Goal: Find specific page/section: Find specific page/section

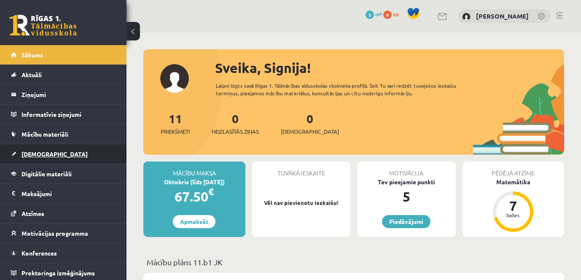
click at [43, 157] on span "[DEMOGRAPHIC_DATA]" at bounding box center [55, 154] width 66 height 8
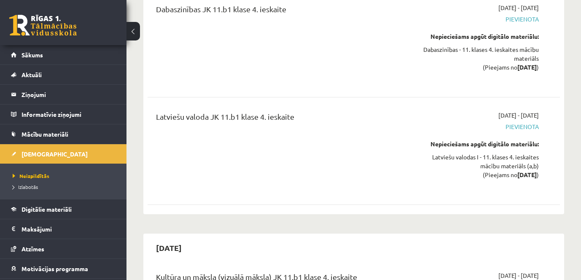
scroll to position [5536, 0]
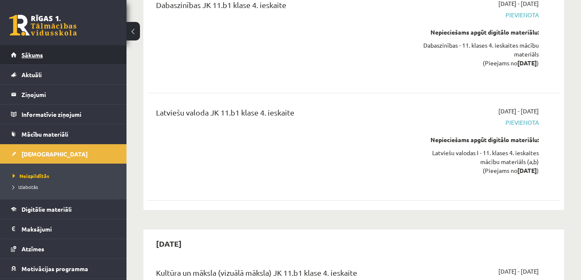
click at [43, 57] on span "Sākums" at bounding box center [33, 55] width 22 height 8
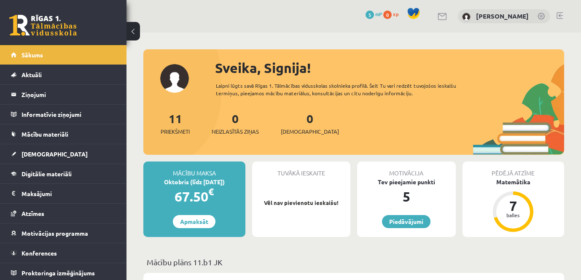
click at [308, 179] on div "Tuvākā ieskaite Vēl nav pievienotu ieskaišu!" at bounding box center [301, 200] width 99 height 76
click at [422, 177] on div "Motivācija" at bounding box center [406, 170] width 99 height 16
click at [510, 170] on div "Pēdējā atzīme" at bounding box center [514, 170] width 102 height 16
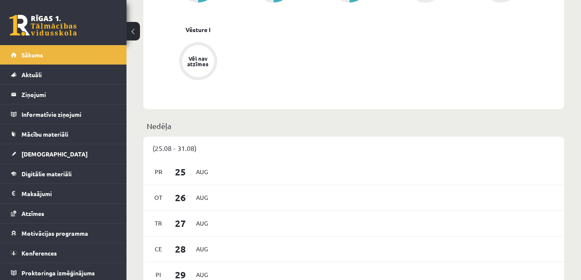
scroll to position [295, 0]
